Goal: Information Seeking & Learning: Find specific fact

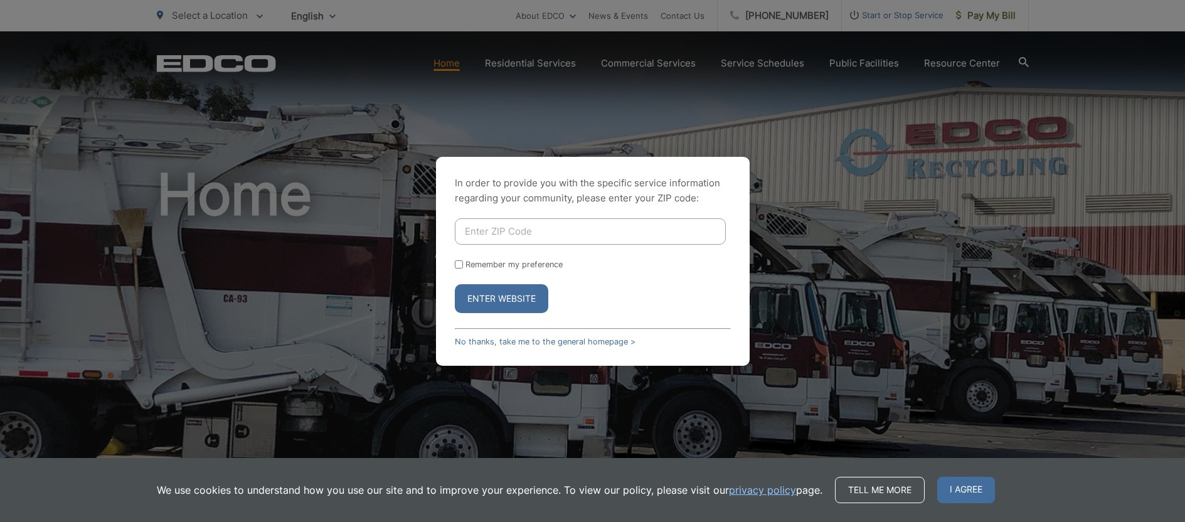
click at [495, 237] on input "Enter ZIP Code" at bounding box center [590, 231] width 271 height 26
type input "90813"
click at [488, 303] on button "Enter Website" at bounding box center [501, 298] width 93 height 29
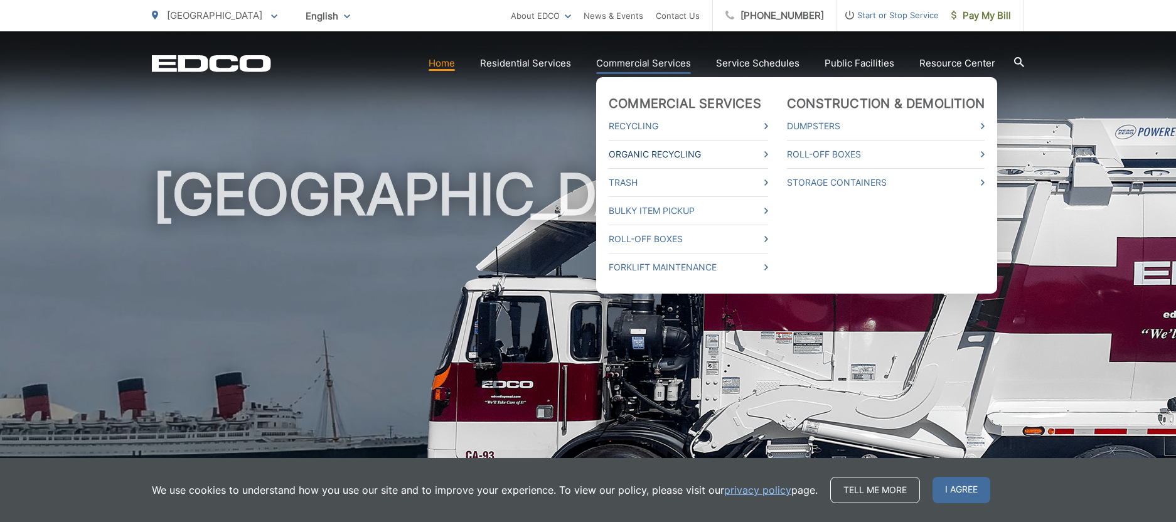
click at [669, 152] on link "Organic Recycling" at bounding box center [688, 154] width 159 height 15
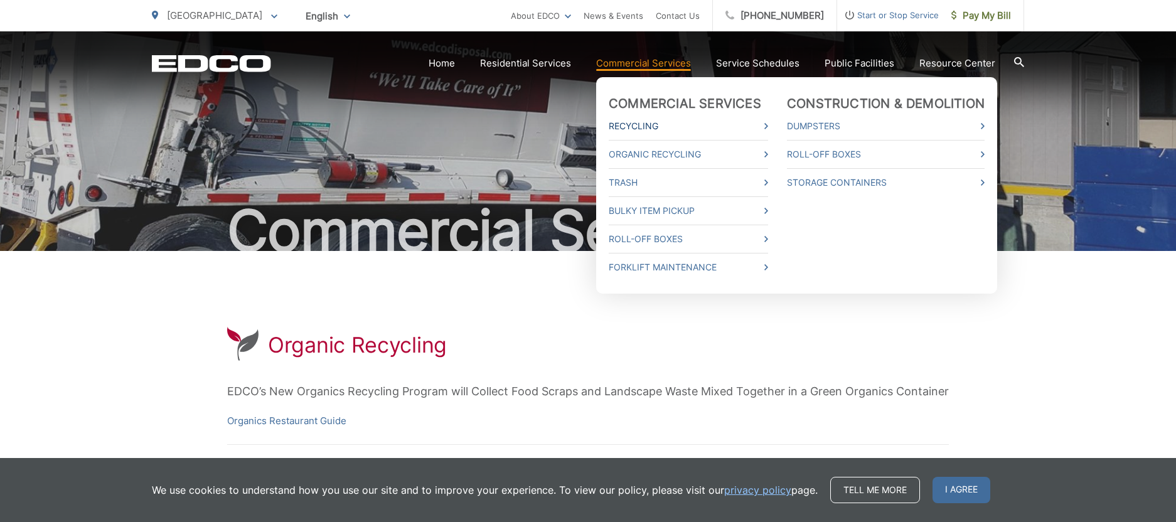
click at [676, 129] on link "Recycling" at bounding box center [688, 126] width 159 height 15
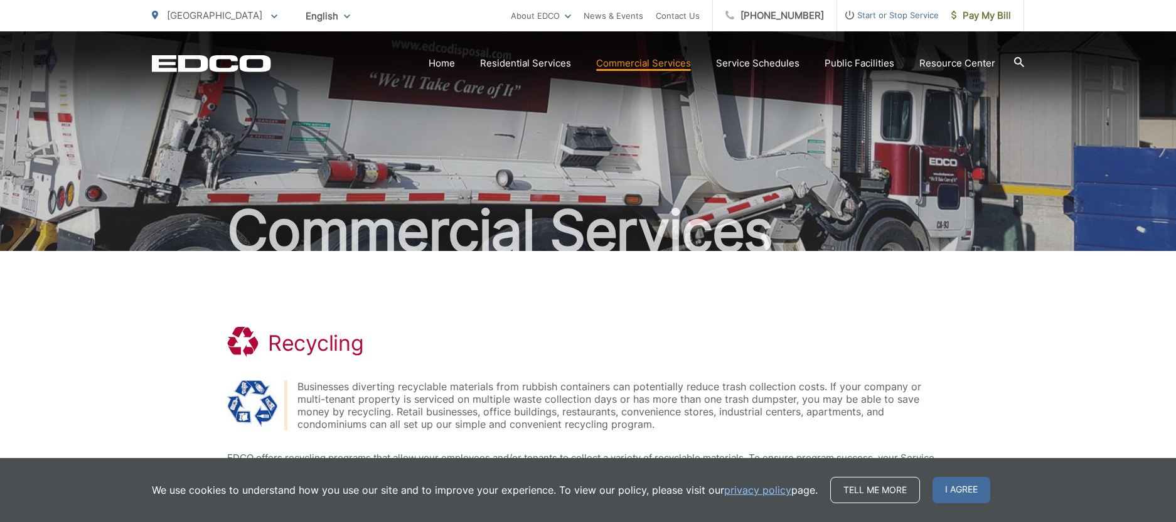
drag, startPoint x: 1182, startPoint y: 122, endPoint x: 1112, endPoint y: 65, distance: 90.1
click at [1112, 65] on html "Home Back Home Residential Services Overview Curbside Pickup Dumpster Service T…" at bounding box center [588, 261] width 1176 height 522
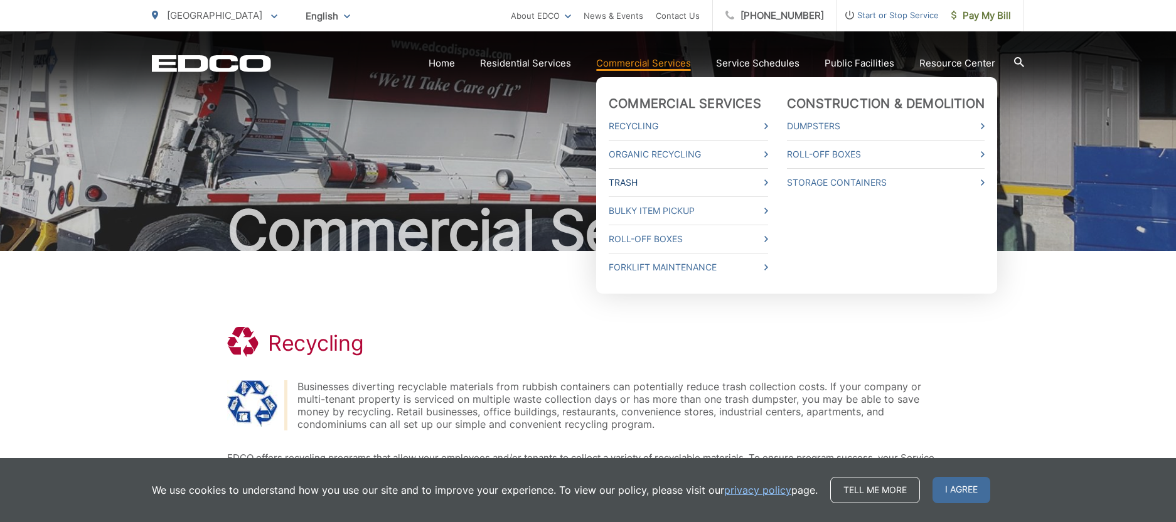
click at [767, 186] on link "Trash" at bounding box center [688, 182] width 159 height 15
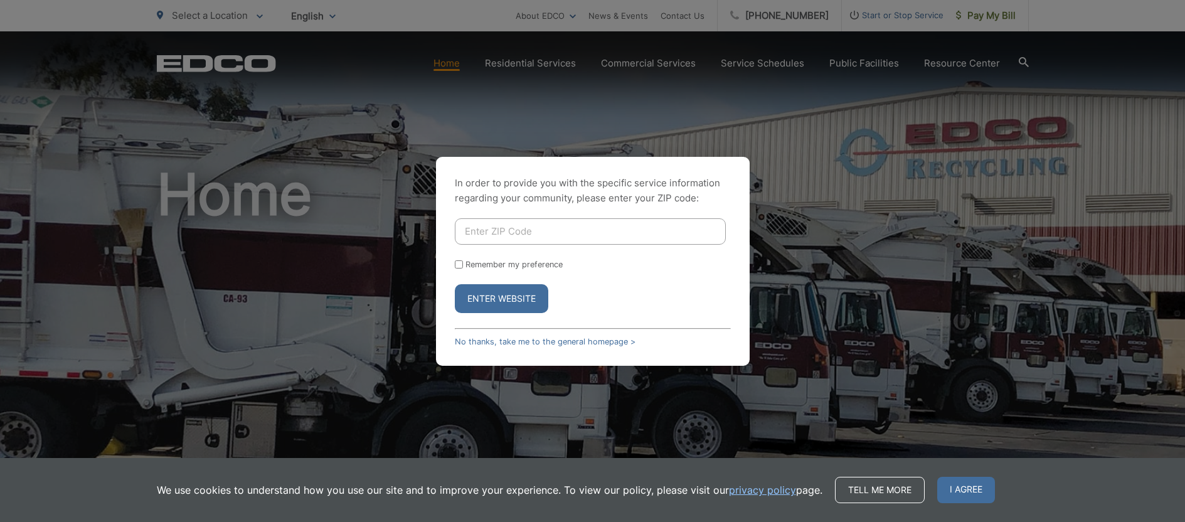
click at [506, 233] on input "Enter ZIP Code" at bounding box center [590, 231] width 271 height 26
type input "90813"
click at [462, 301] on button "Enter Website" at bounding box center [501, 298] width 93 height 29
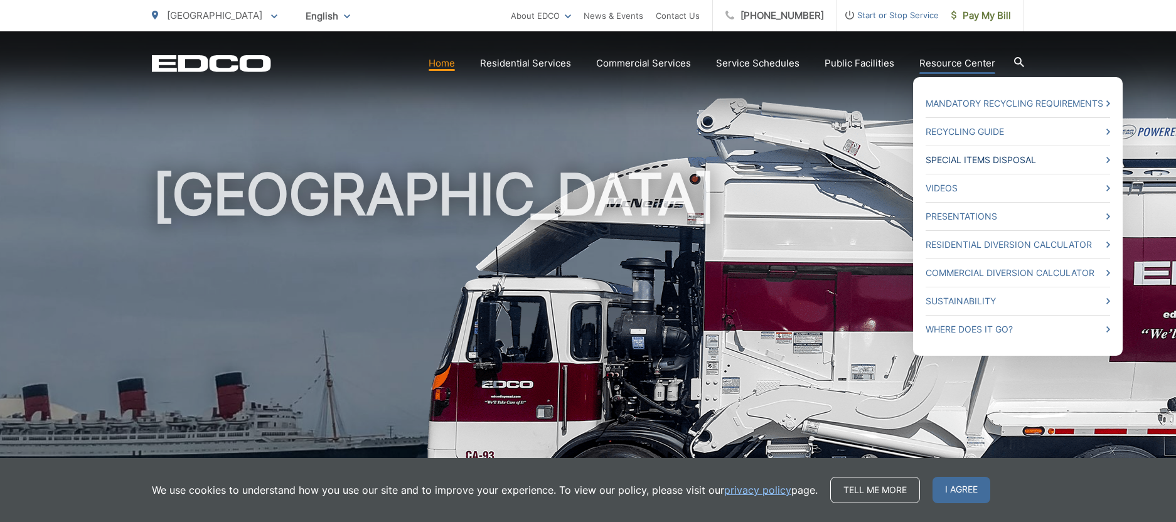
click at [1001, 157] on link "Special Items Disposal" at bounding box center [1017, 159] width 184 height 15
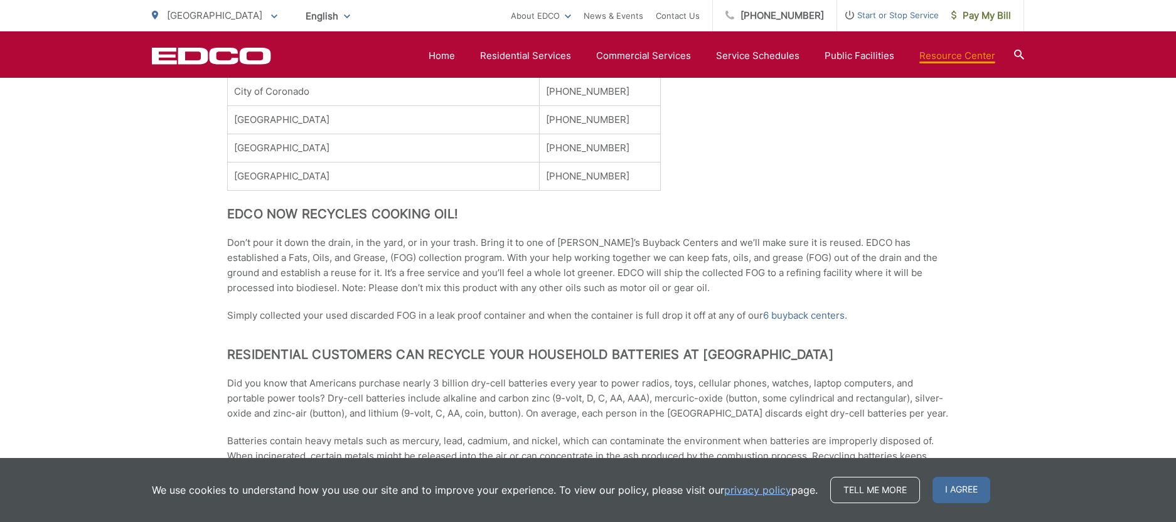
scroll to position [816, 0]
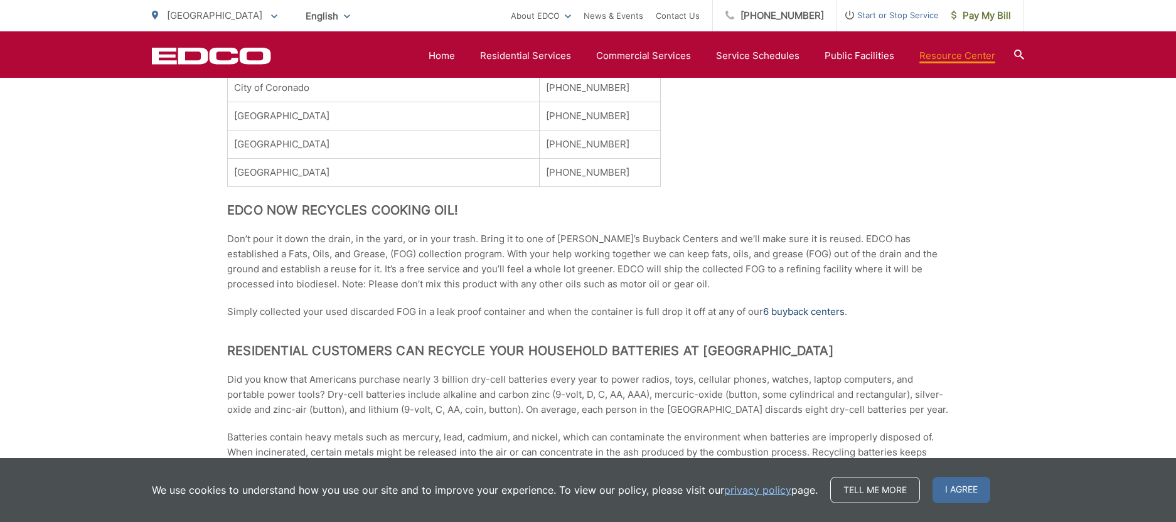
click at [818, 312] on link "6 buyback centers" at bounding box center [804, 311] width 82 height 15
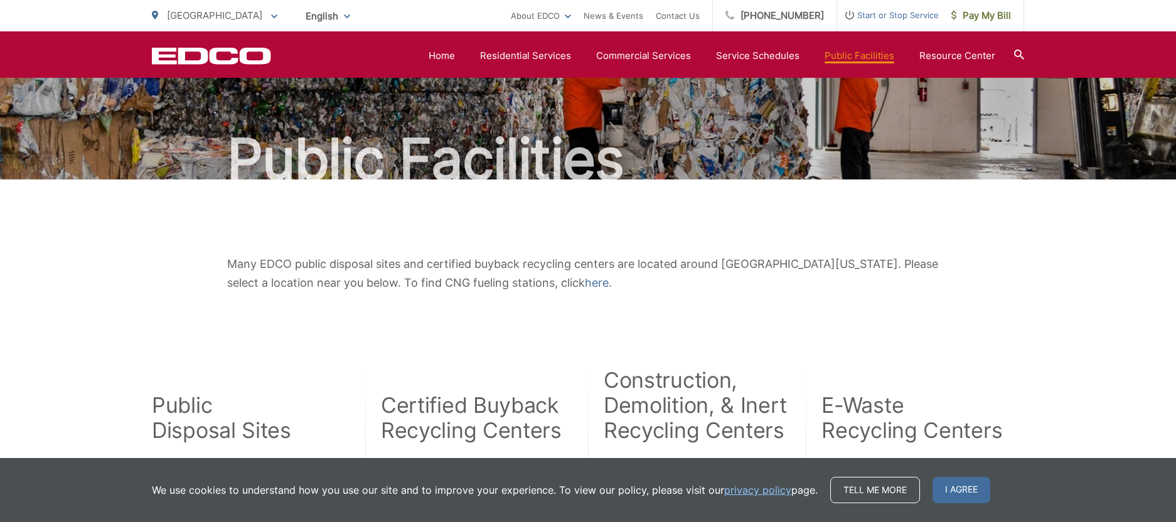
scroll to position [66, 0]
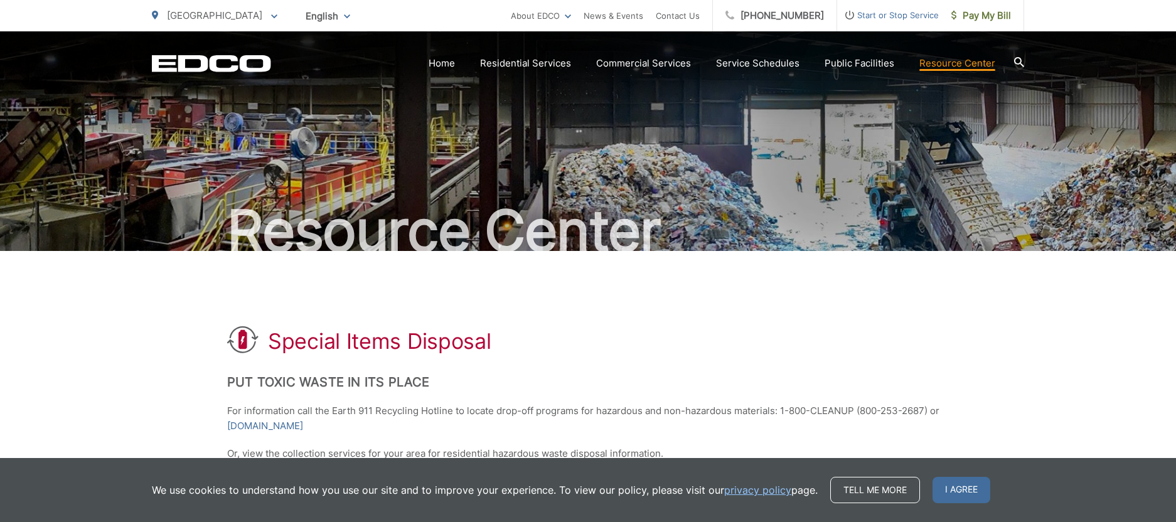
click at [1016, 61] on icon at bounding box center [1019, 62] width 10 height 10
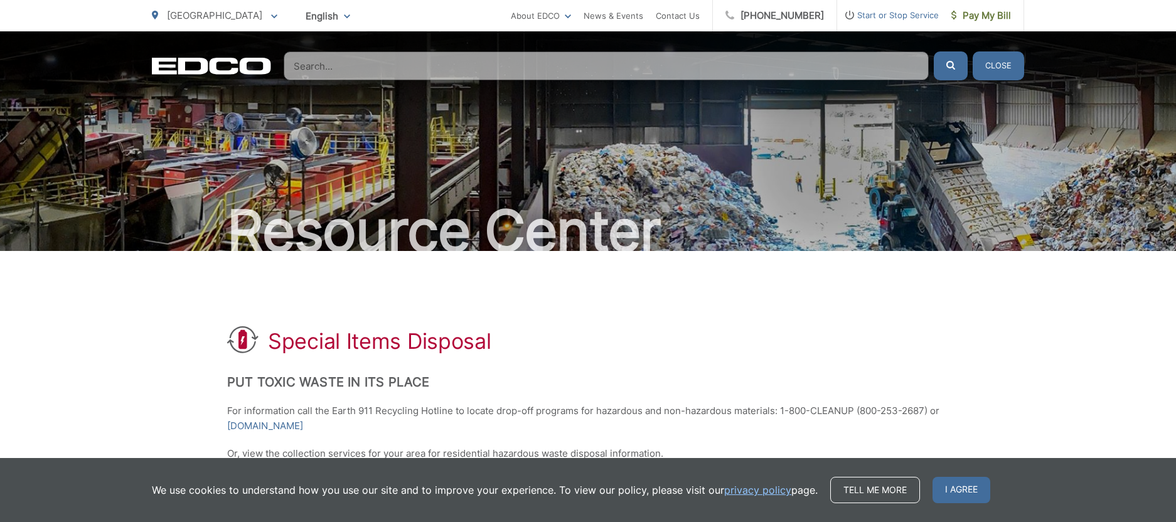
click at [691, 68] on input "Search" at bounding box center [606, 65] width 645 height 29
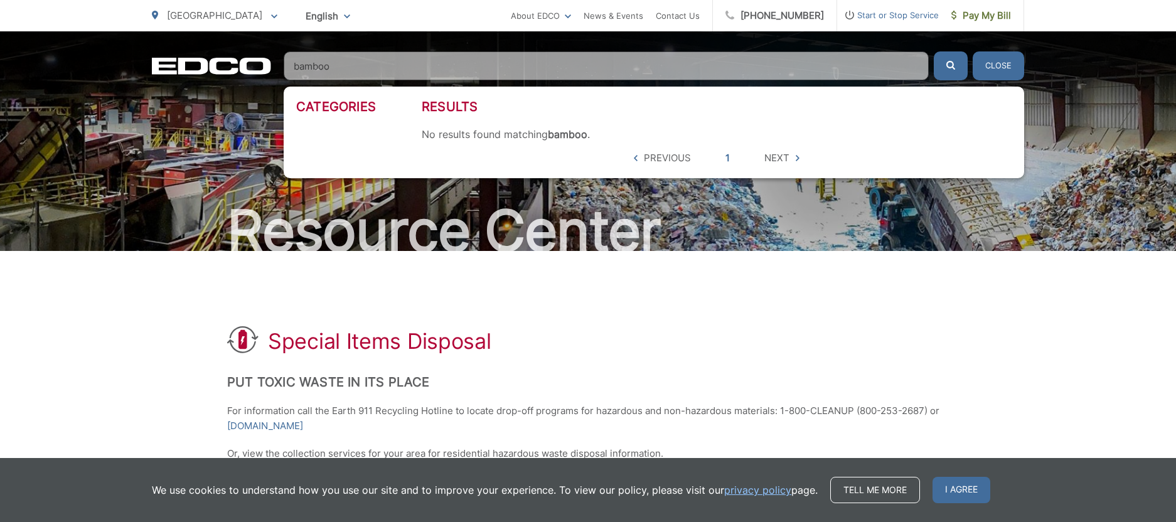
click at [934, 51] on button "submit" at bounding box center [951, 65] width 34 height 29
click at [954, 65] on icon "submit" at bounding box center [950, 65] width 9 height 9
click at [829, 329] on div "Special Items Disposal" at bounding box center [588, 340] width 722 height 29
click at [373, 70] on input "bamboo" at bounding box center [606, 65] width 645 height 29
type input "b"
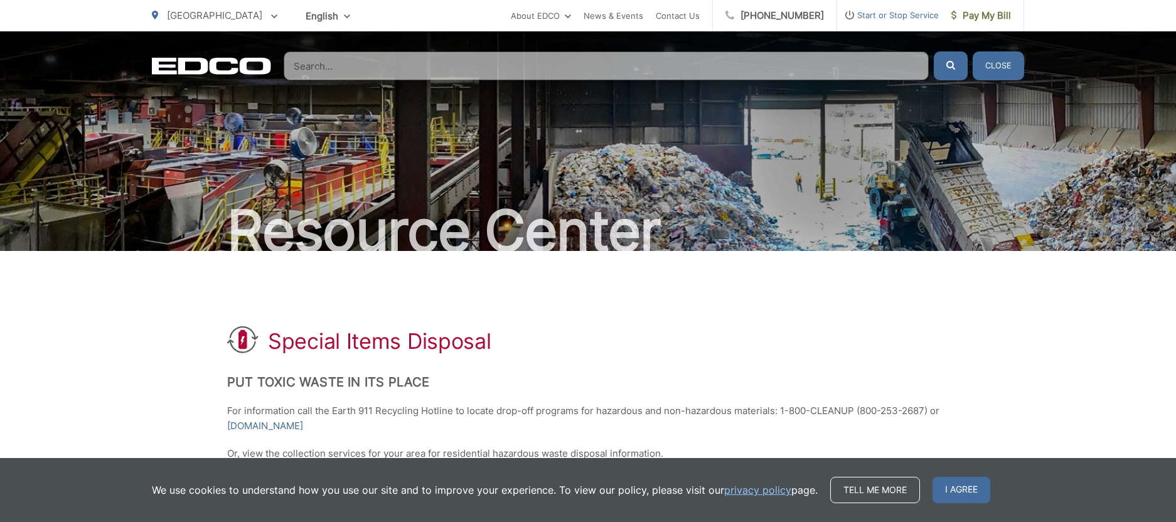
click at [832, 347] on div "Special Items Disposal" at bounding box center [588, 340] width 722 height 29
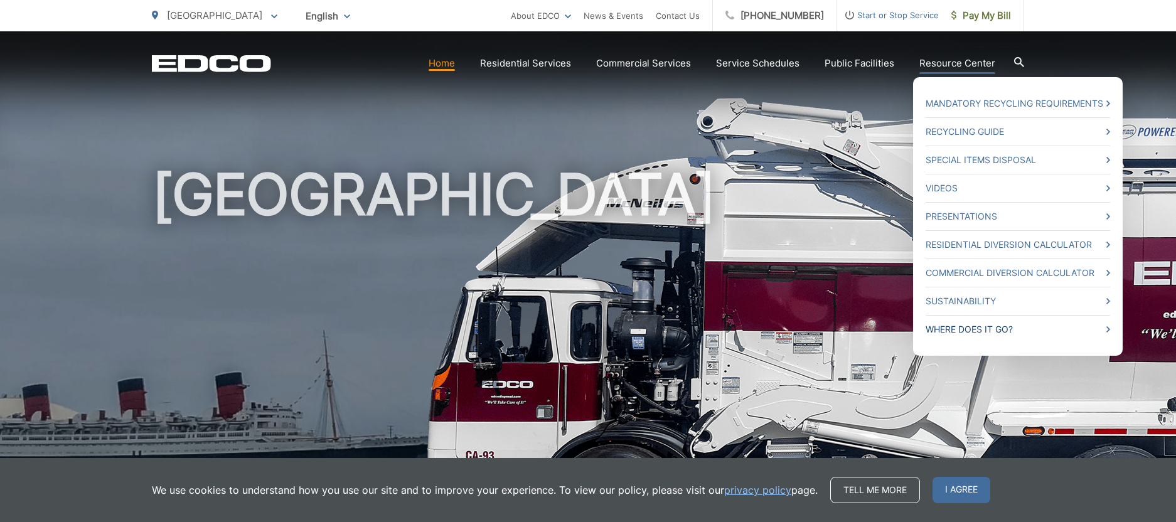
click at [973, 324] on link "Where Does it Go?" at bounding box center [1017, 329] width 184 height 15
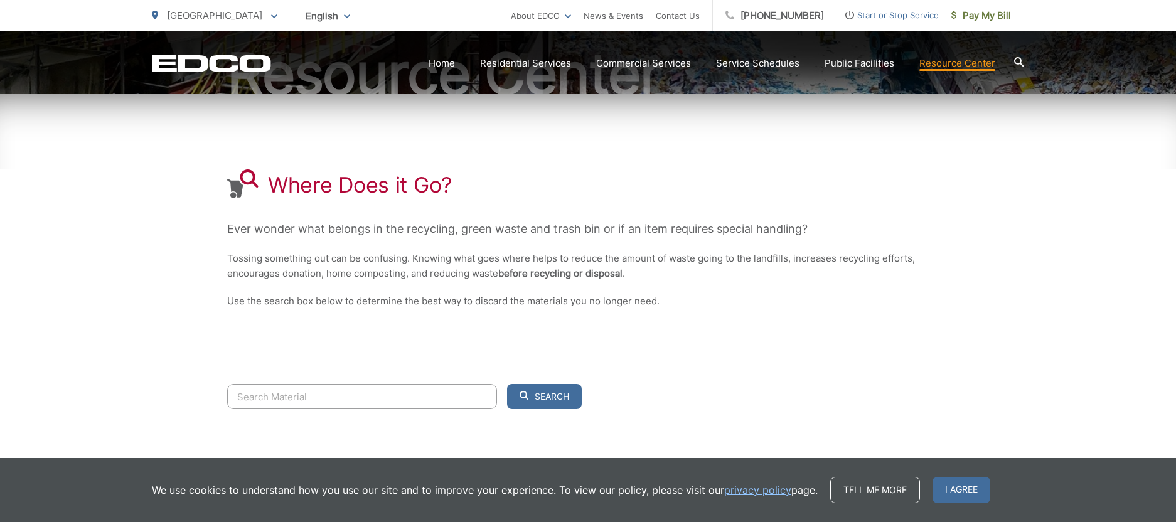
scroll to position [173, 0]
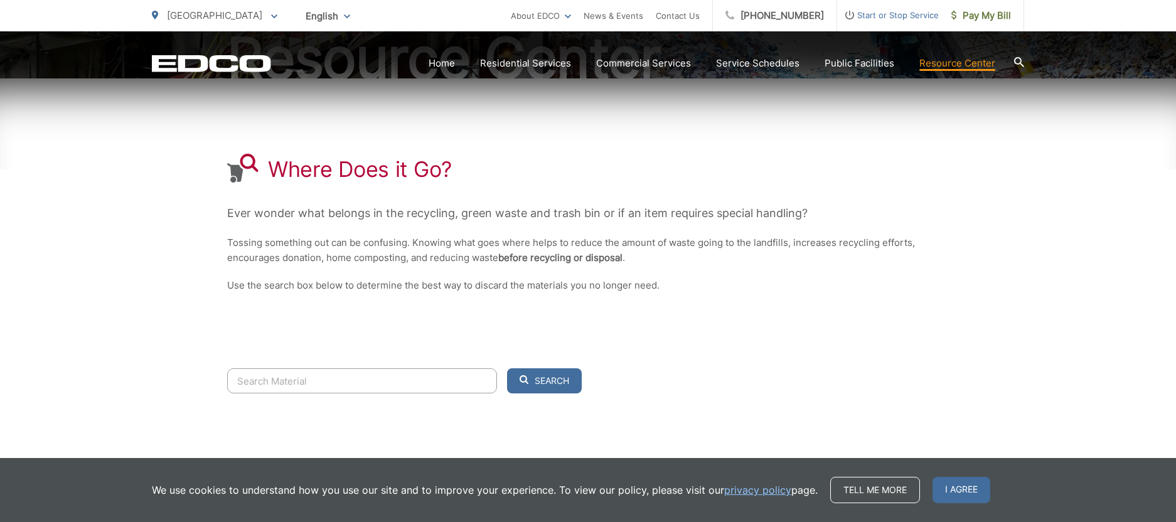
click at [407, 382] on input "Search" at bounding box center [362, 380] width 270 height 25
type input "bamboo"
click at [507, 368] on button "Search" at bounding box center [544, 380] width 75 height 25
click at [263, 438] on h3 "Bamboo" at bounding box center [588, 438] width 722 height 15
click at [557, 367] on div "Where Does it Go? Ever wonder what belongs in the recycling, green waste and tr…" at bounding box center [588, 223] width 722 height 290
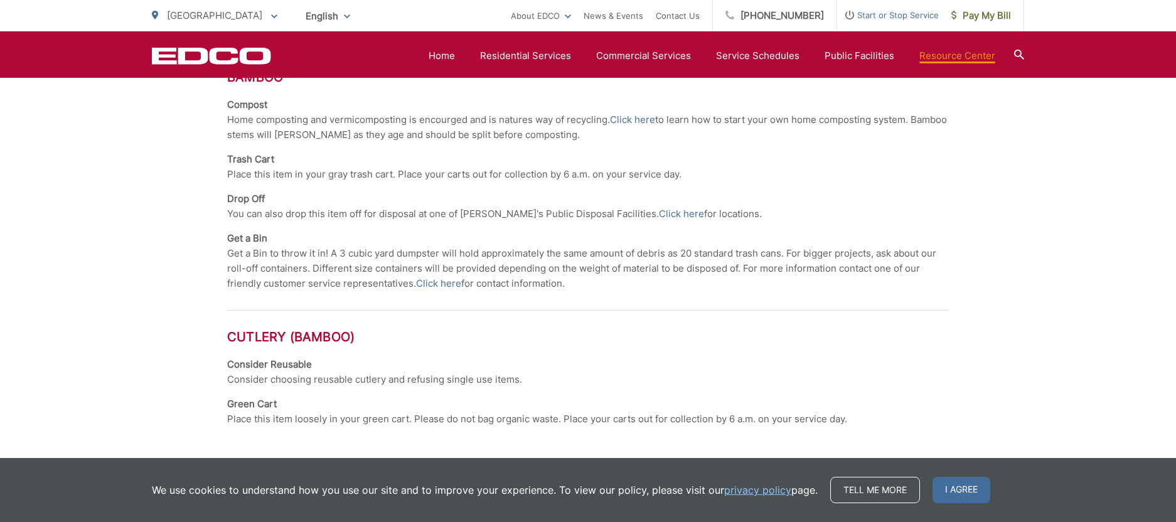
scroll to position [644, 0]
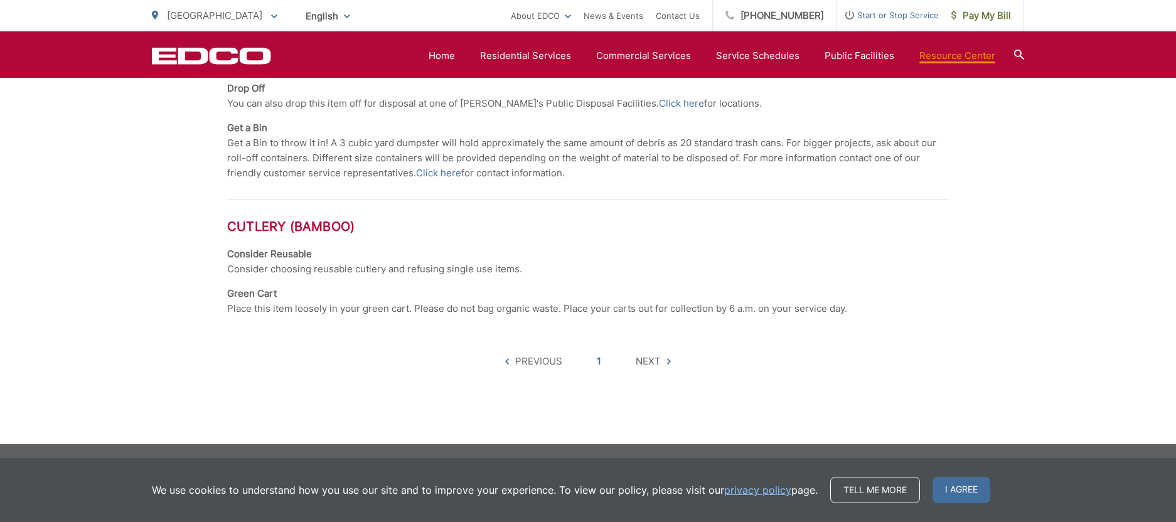
click at [641, 361] on span "Next" at bounding box center [648, 361] width 25 height 15
click at [658, 360] on span "Next" at bounding box center [648, 361] width 25 height 15
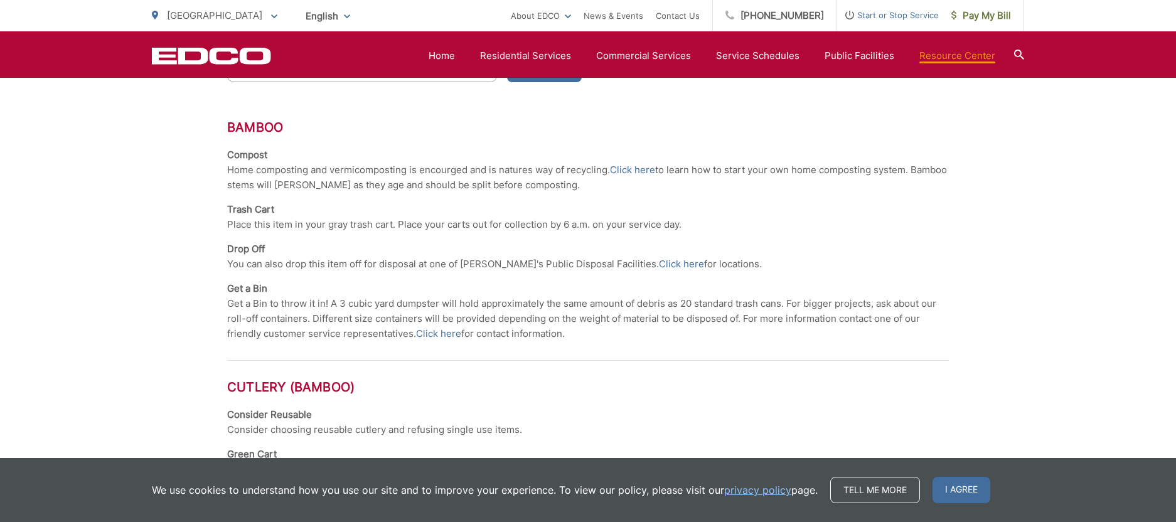
scroll to position [487, 0]
click at [659, 259] on link "Click here" at bounding box center [681, 260] width 45 height 15
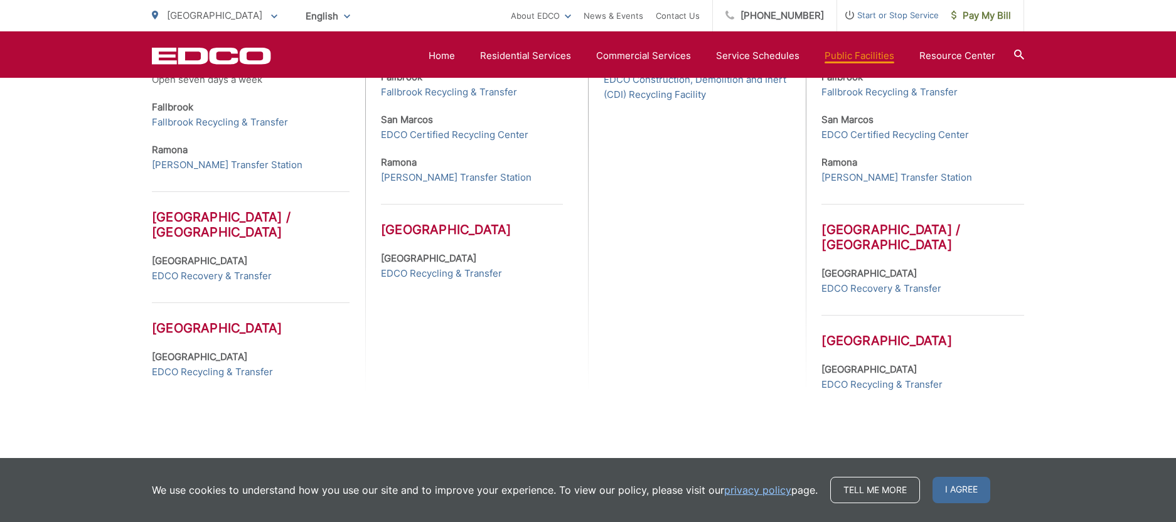
scroll to position [647, 0]
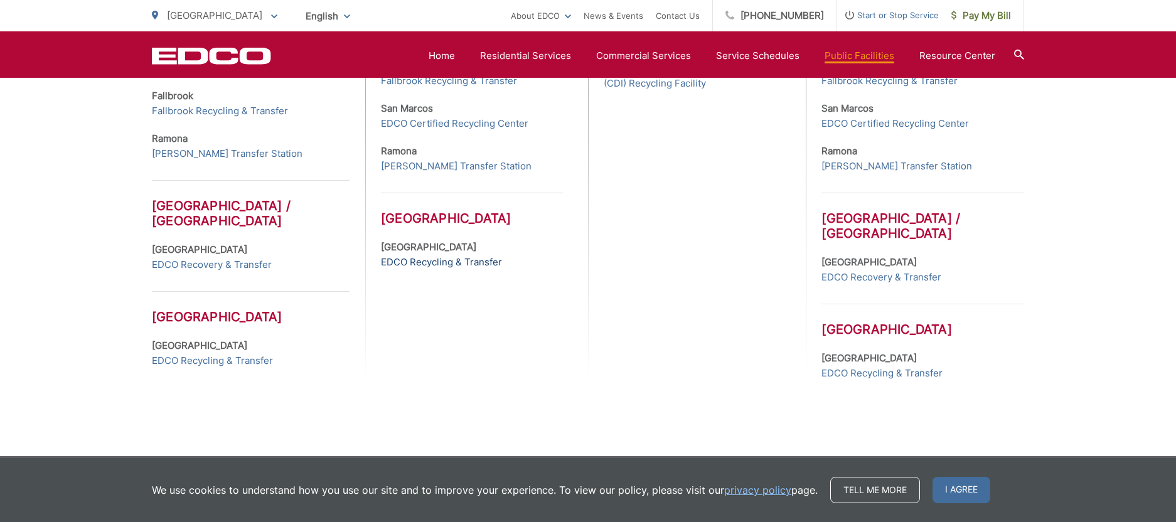
click at [438, 264] on link "EDCO Recycling & Transfer" at bounding box center [441, 262] width 121 height 15
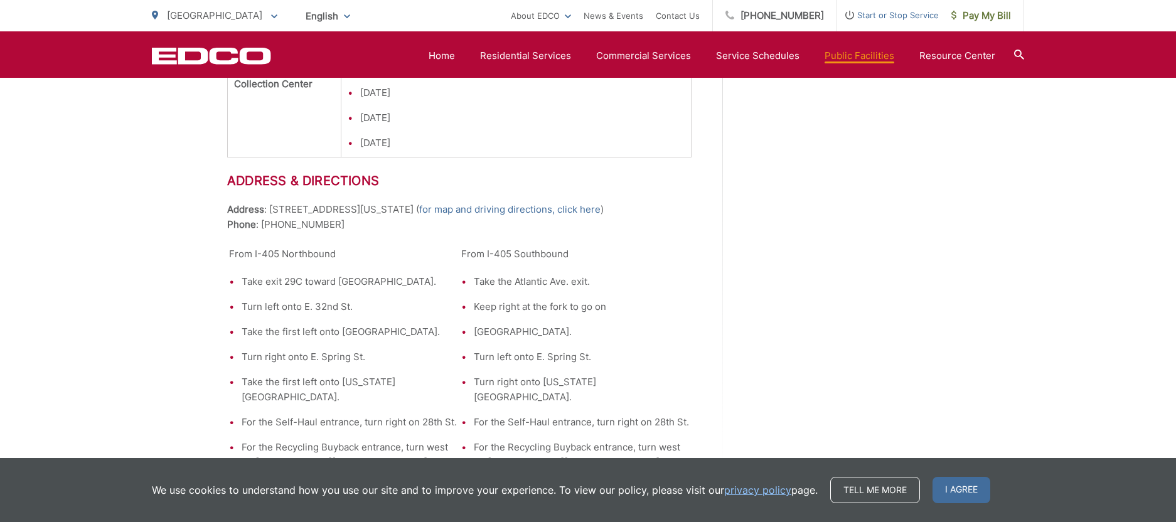
scroll to position [1839, 0]
